Goal: Task Accomplishment & Management: Manage account settings

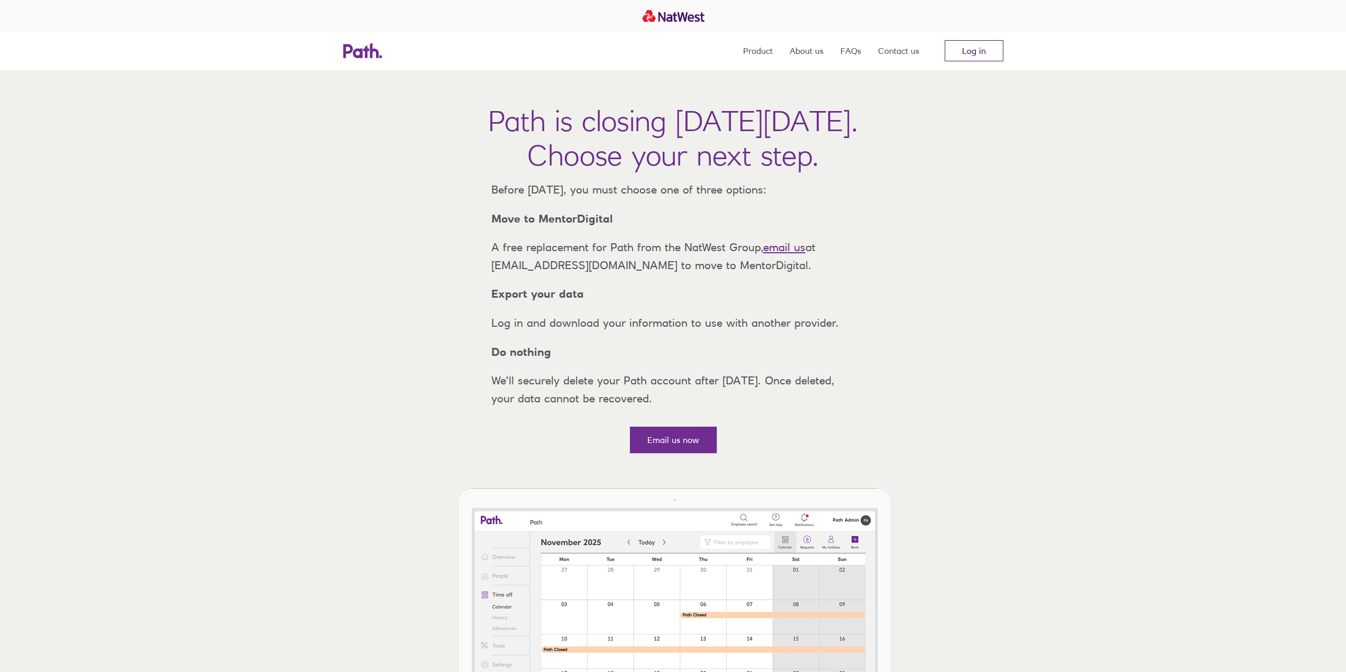
click at [963, 50] on link "Log in" at bounding box center [974, 50] width 59 height 21
